Goal: Find specific page/section: Find specific page/section

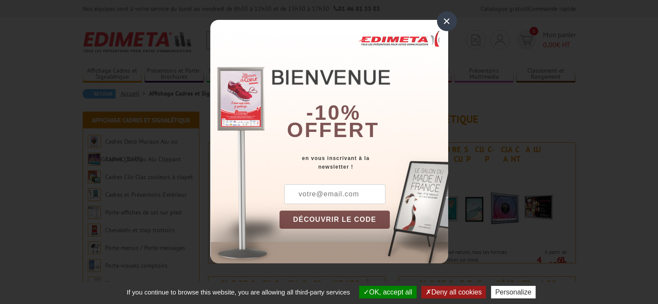
click at [443, 18] on div "×" at bounding box center [447, 21] width 20 height 20
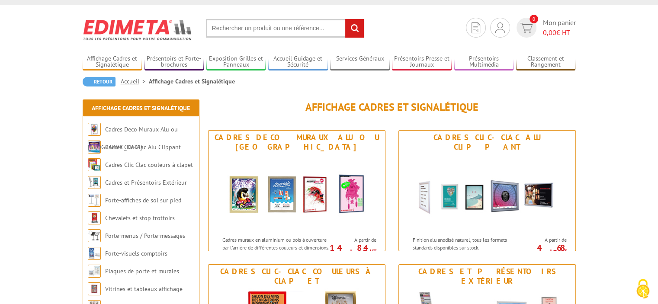
scroll to position [12, 0]
click at [312, 160] on img at bounding box center [297, 193] width 160 height 78
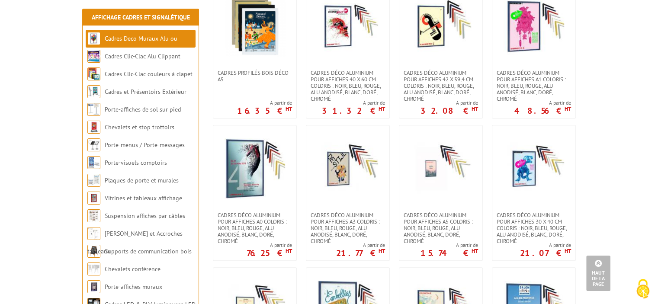
scroll to position [653, 0]
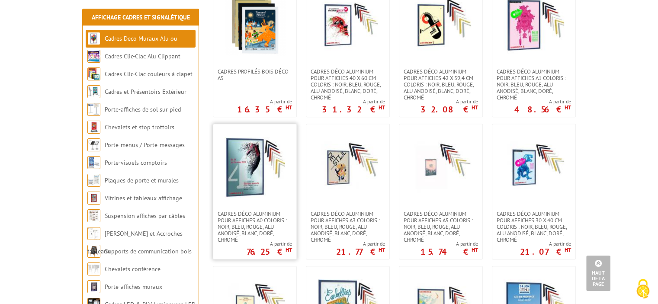
click at [249, 176] on img at bounding box center [254, 167] width 61 height 61
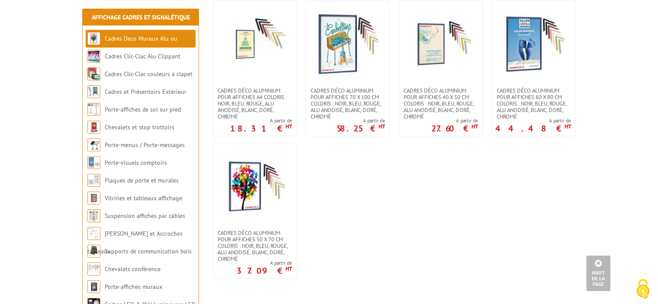
scroll to position [919, 0]
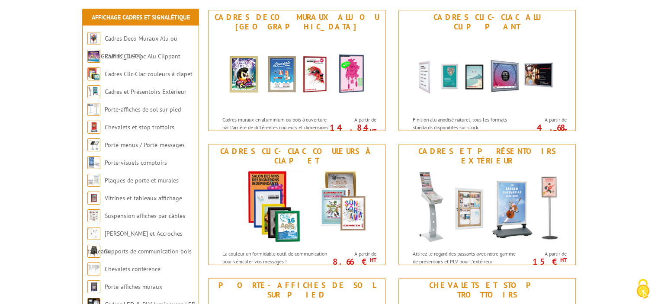
scroll to position [133, 0]
